Goal: Information Seeking & Learning: Check status

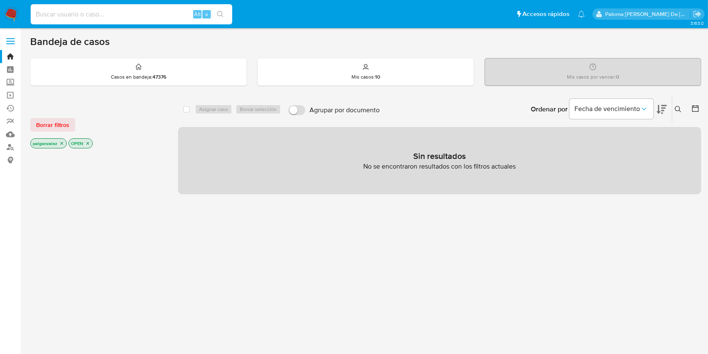
click at [91, 17] on input at bounding box center [132, 14] width 202 height 11
type input "[EMAIL_ADDRESS][DOMAIN_NAME]"
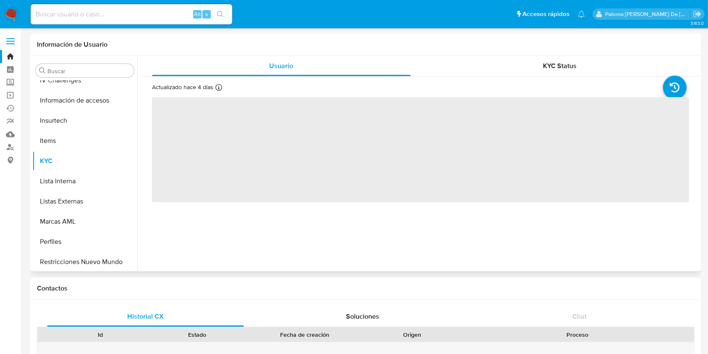
scroll to position [415, 0]
select select "10"
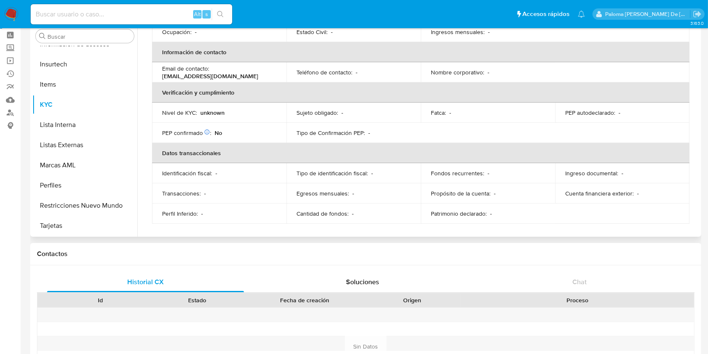
scroll to position [0, 0]
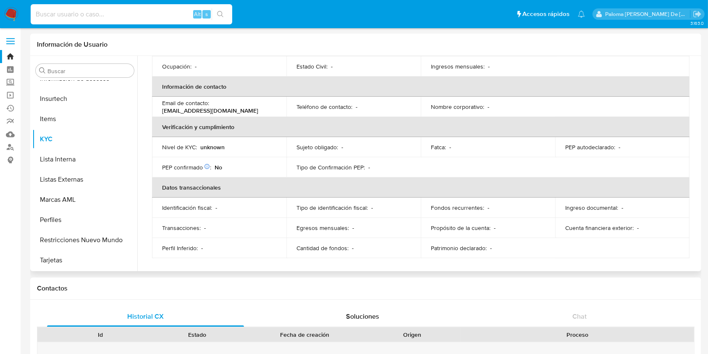
click at [83, 16] on input at bounding box center [132, 14] width 202 height 11
paste input "2667256727"
type input "2667256727"
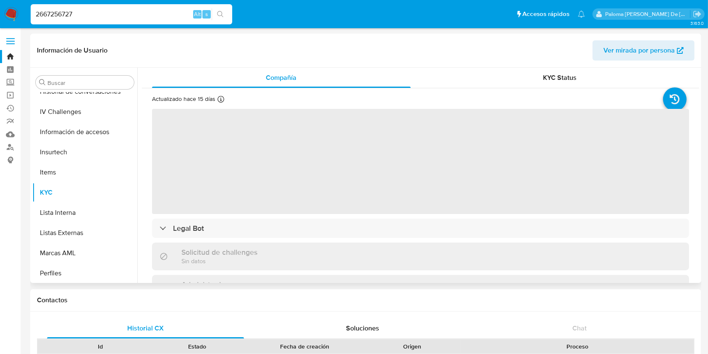
scroll to position [415, 0]
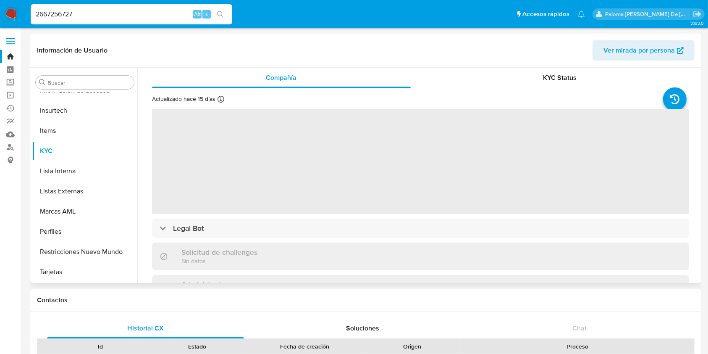
select select "10"
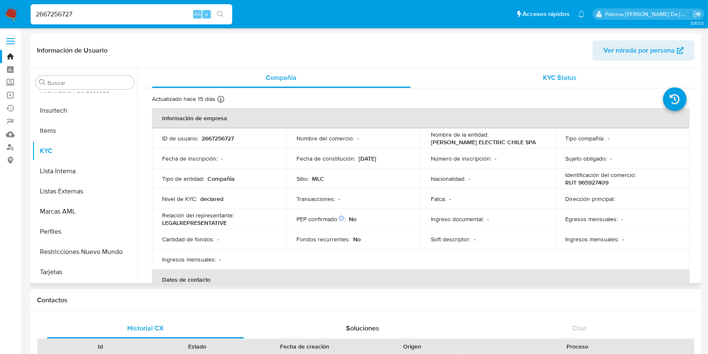
click at [562, 83] on div "KYC Status" at bounding box center [560, 78] width 259 height 20
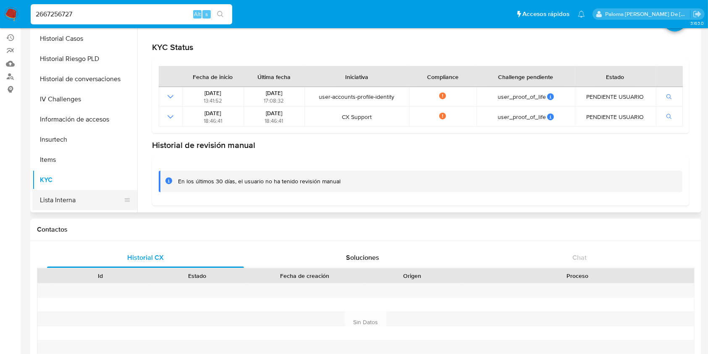
scroll to position [247, 0]
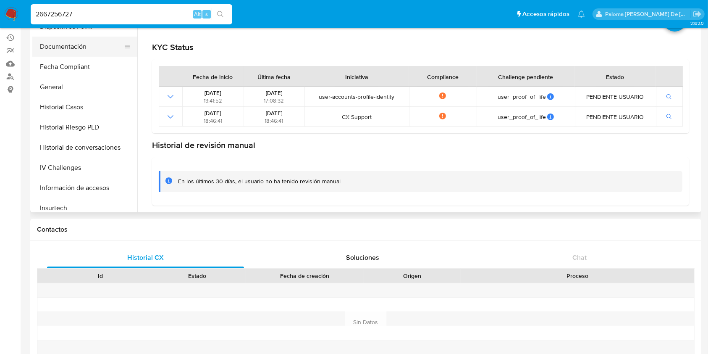
click at [72, 46] on button "Documentación" at bounding box center [81, 47] width 98 height 20
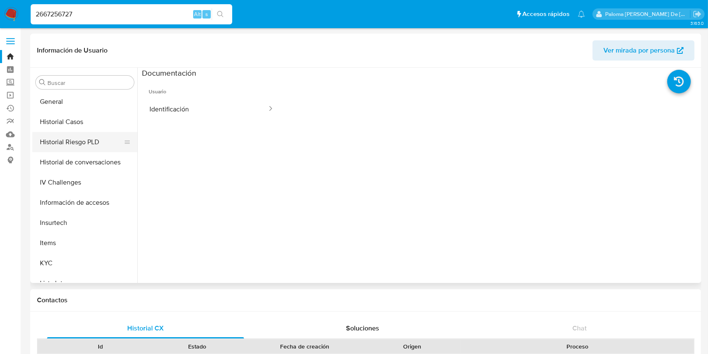
scroll to position [415, 0]
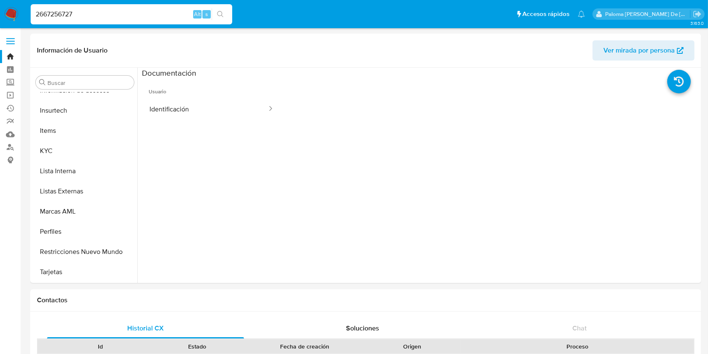
drag, startPoint x: 166, startPoint y: 11, endPoint x: 11, endPoint y: 13, distance: 155.0
click at [0, 15] on nav "Pausado Ver notificaciones 2667256727 Alt s Accesos rápidos Presiona las siguie…" at bounding box center [354, 14] width 708 height 28
paste input "151470432"
type input "151470432"
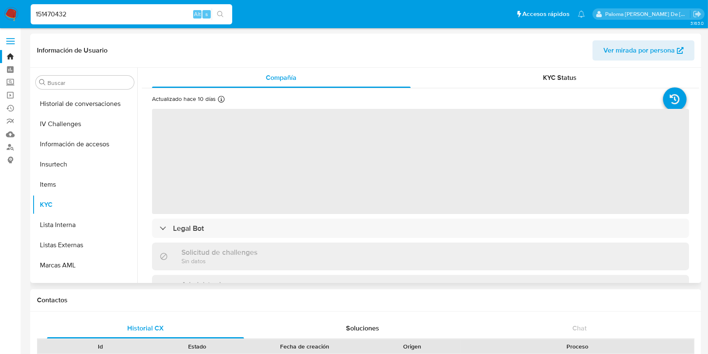
scroll to position [415, 0]
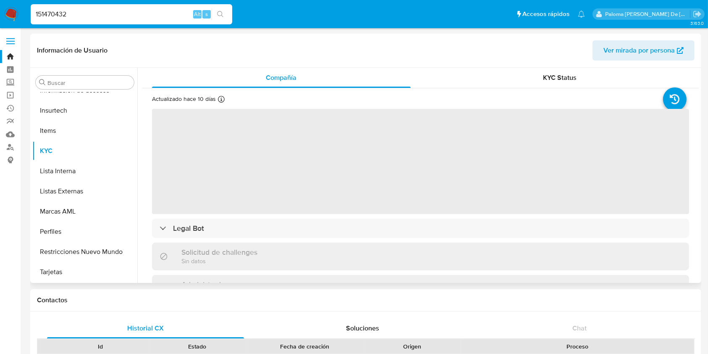
select select "10"
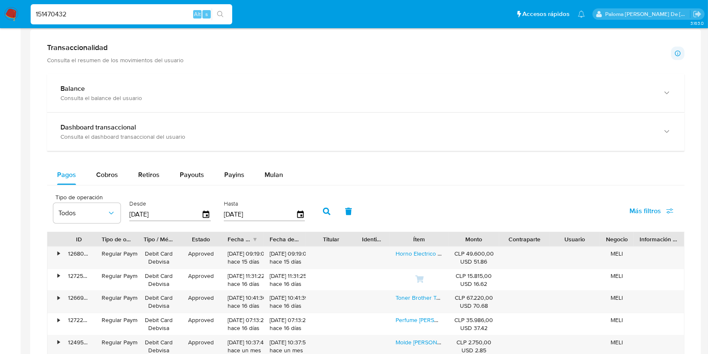
scroll to position [448, 0]
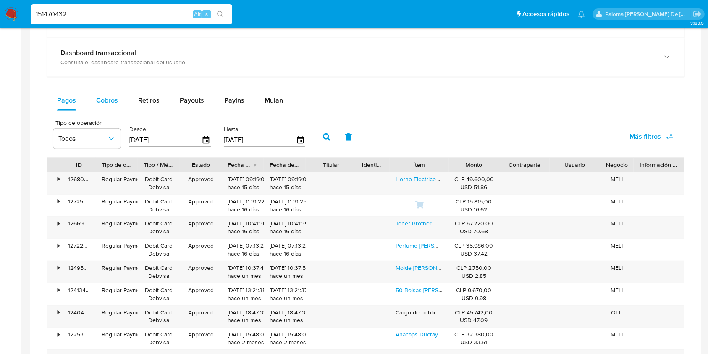
click at [105, 99] on span "Cobros" at bounding box center [107, 100] width 22 height 10
select select "10"
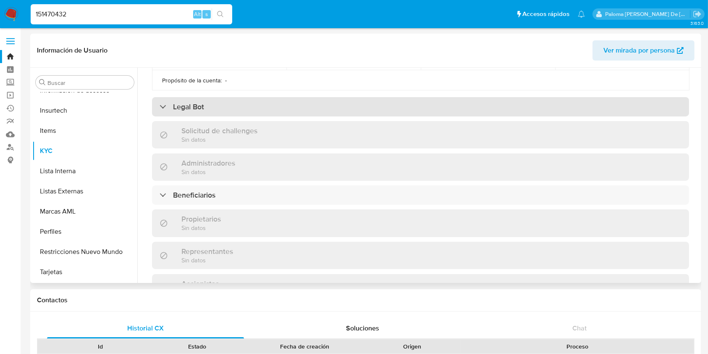
scroll to position [274, 0]
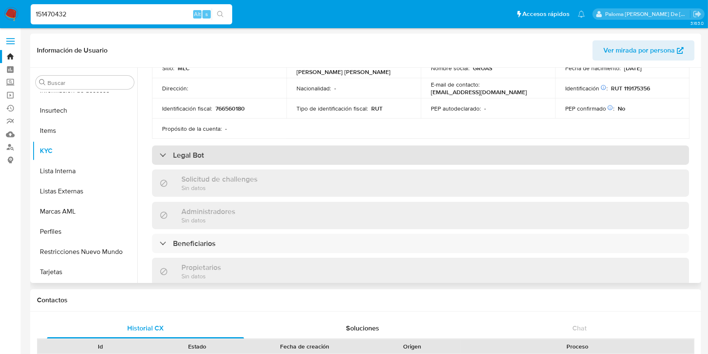
click at [242, 157] on div "Legal Bot" at bounding box center [420, 154] width 537 height 19
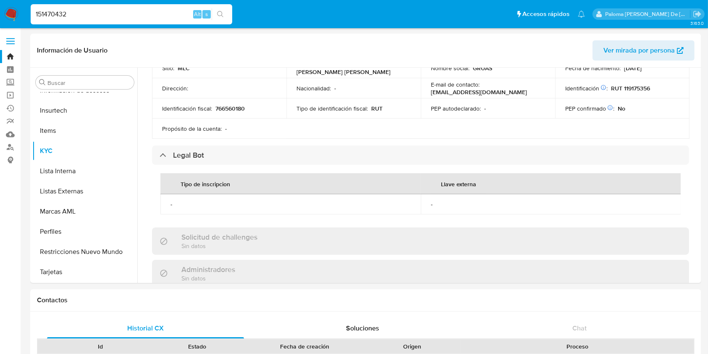
drag, startPoint x: 111, startPoint y: 19, endPoint x: 0, endPoint y: 18, distance: 111.3
click at [0, 18] on nav "Pausado Ver notificaciones 151470432 Alt s Accesos rápidos Presiona las siguien…" at bounding box center [354, 14] width 708 height 28
paste input "2606340876"
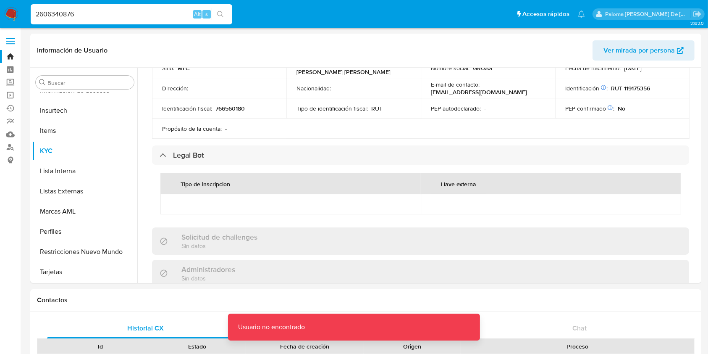
click at [87, 14] on input "2606340876" at bounding box center [132, 14] width 202 height 11
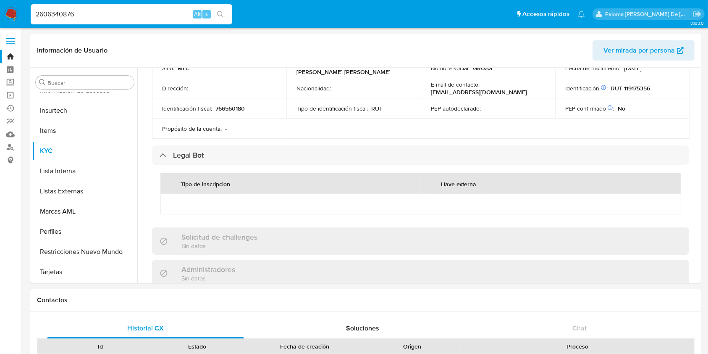
type input "2606340876"
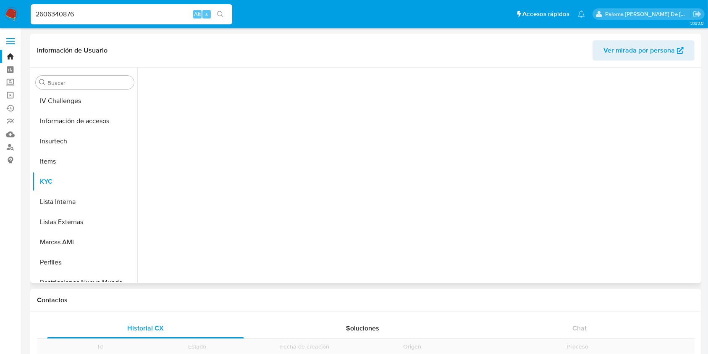
scroll to position [415, 0]
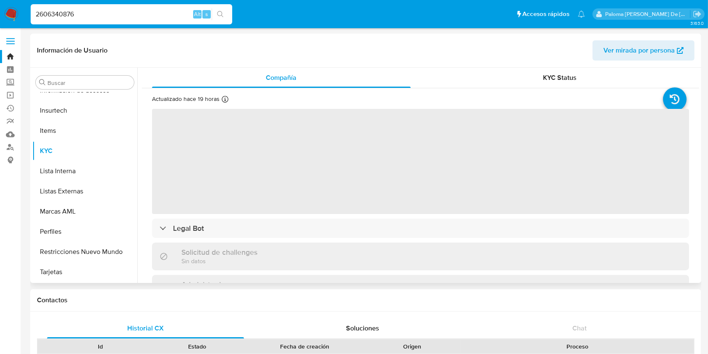
select select "10"
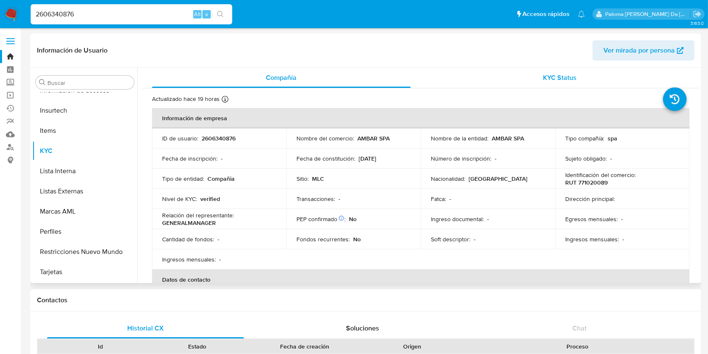
click at [561, 80] on span "KYC Status" at bounding box center [560, 78] width 34 height 10
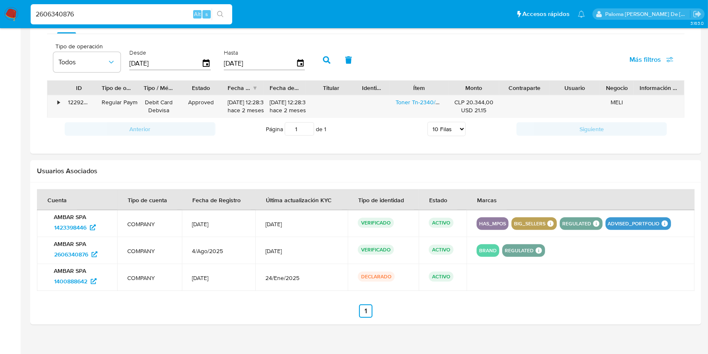
scroll to position [594, 0]
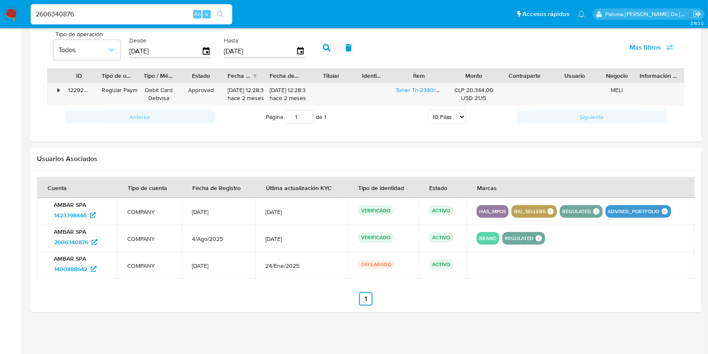
drag, startPoint x: 91, startPoint y: 12, endPoint x: 0, endPoint y: 27, distance: 92.0
click at [0, 27] on nav "Pausado Ver notificaciones 2606340876 Alt s Accesos rápidos Presiona las siguie…" at bounding box center [354, 14] width 708 height 28
paste input "719574819"
type input "2719574819"
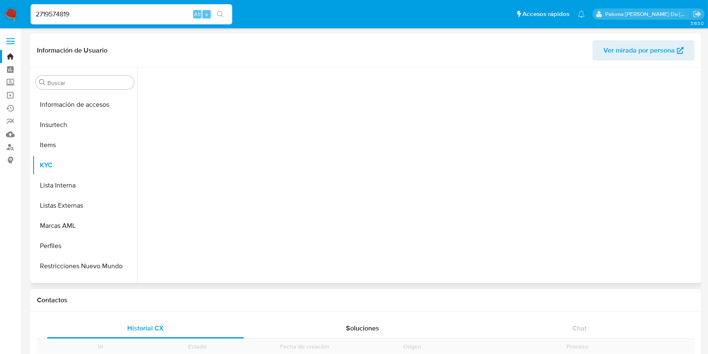
scroll to position [415, 0]
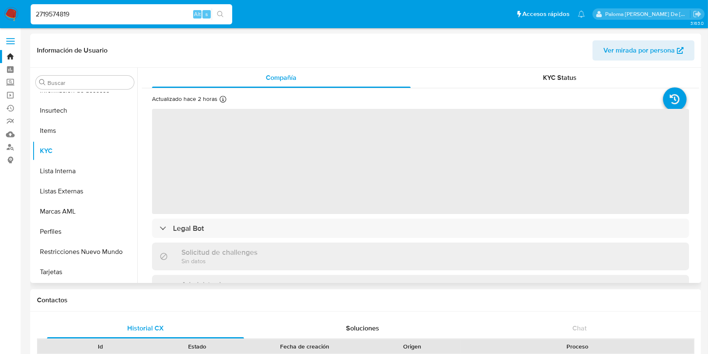
select select "10"
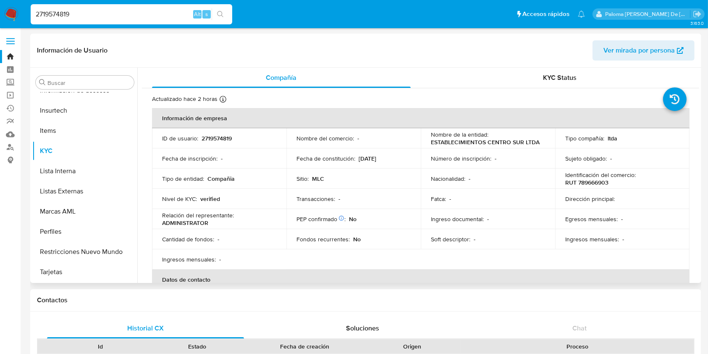
scroll to position [224, 0]
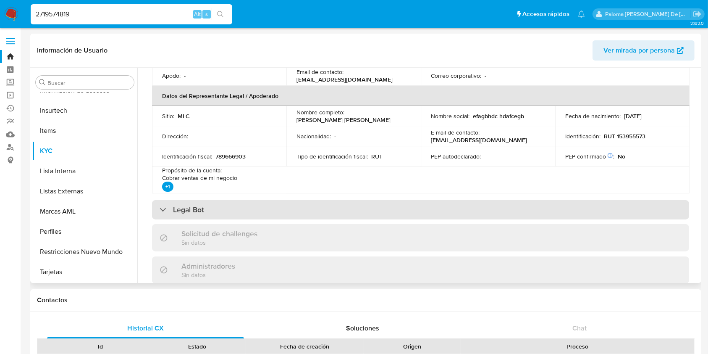
click at [221, 207] on div "Legal Bot" at bounding box center [420, 209] width 537 height 19
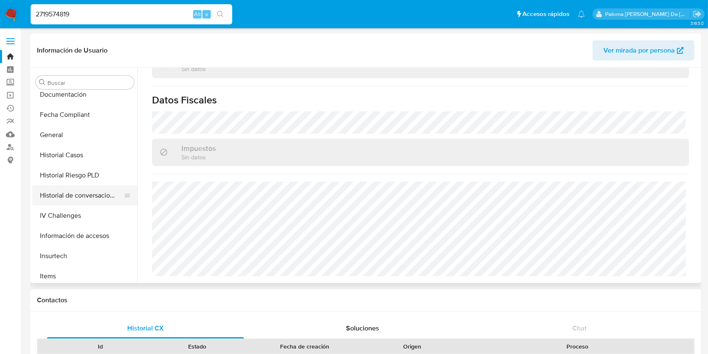
scroll to position [247, 0]
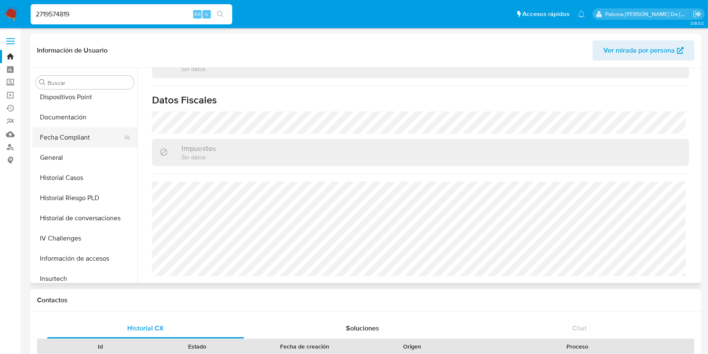
click at [70, 137] on button "Fecha Compliant" at bounding box center [81, 137] width 98 height 20
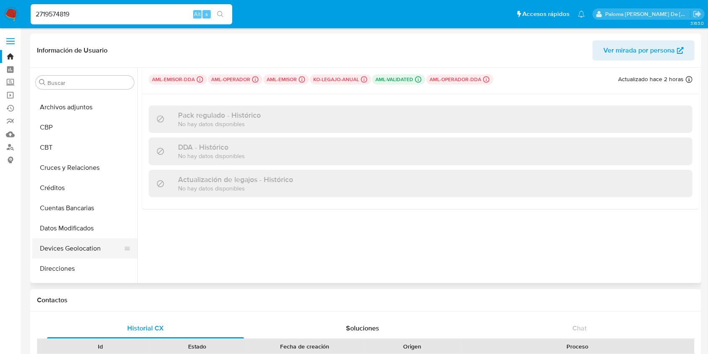
scroll to position [0, 0]
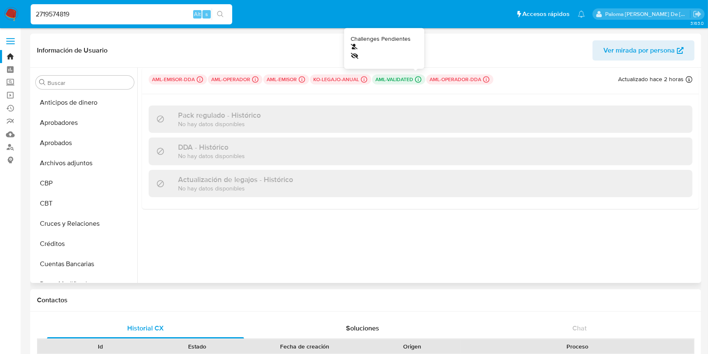
click at [418, 79] on icon at bounding box center [419, 80] width 8 height 8
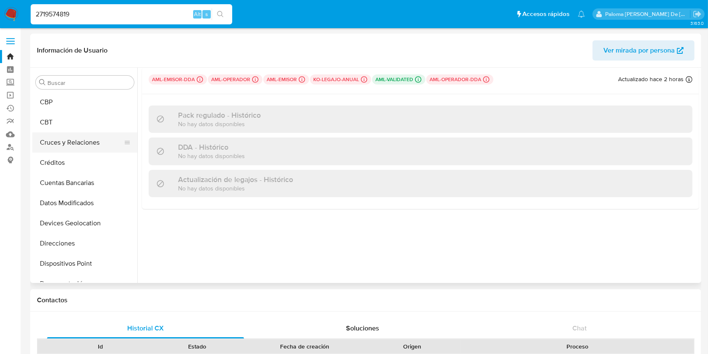
scroll to position [112, 0]
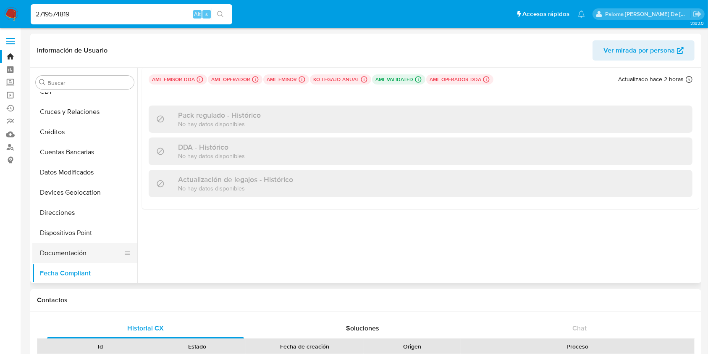
click at [69, 255] on button "Documentación" at bounding box center [81, 253] width 98 height 20
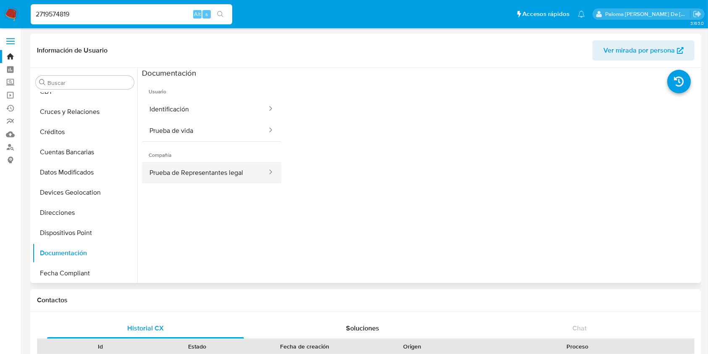
click at [210, 175] on button "Prueba de Representantes legal" at bounding box center [205, 172] width 126 height 21
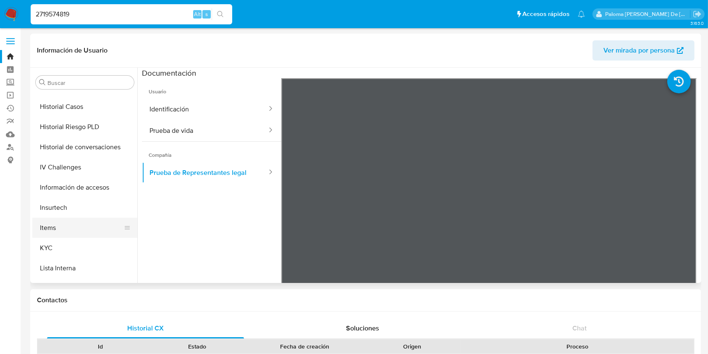
scroll to position [336, 0]
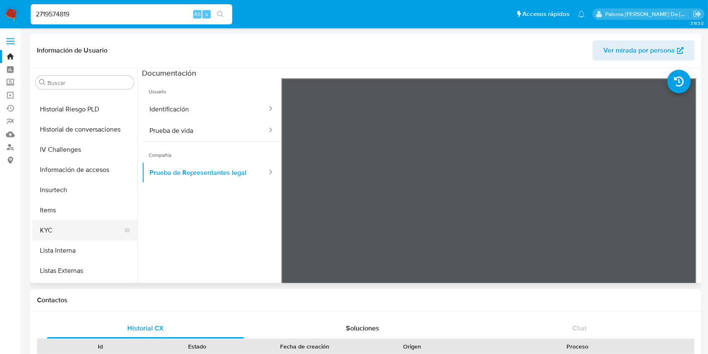
click at [56, 231] on button "KYC" at bounding box center [81, 230] width 98 height 20
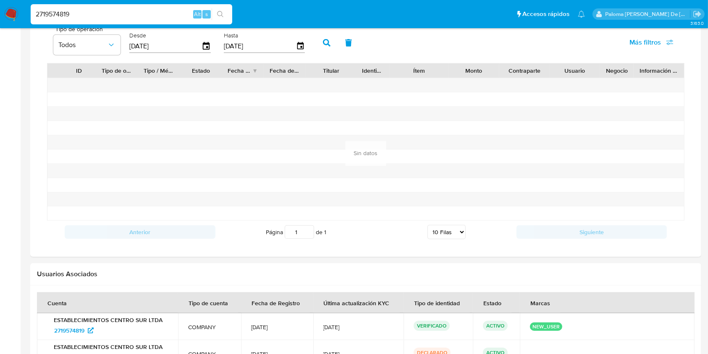
scroll to position [686, 0]
